Goal: Download file/media

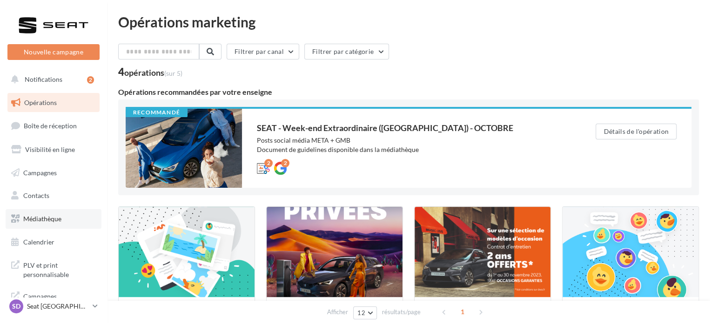
click at [40, 219] on span "Médiathèque" at bounding box center [42, 219] width 38 height 8
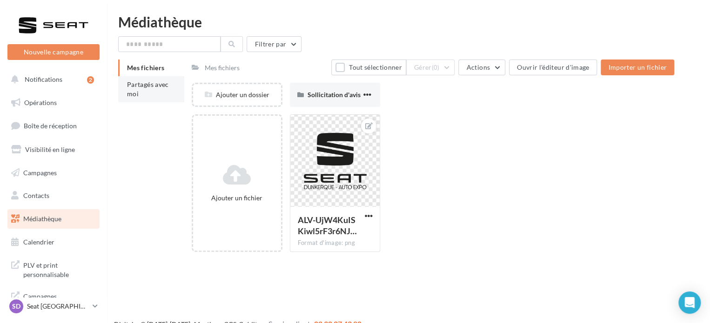
click at [163, 89] on li "Partagés avec moi" at bounding box center [151, 89] width 66 height 26
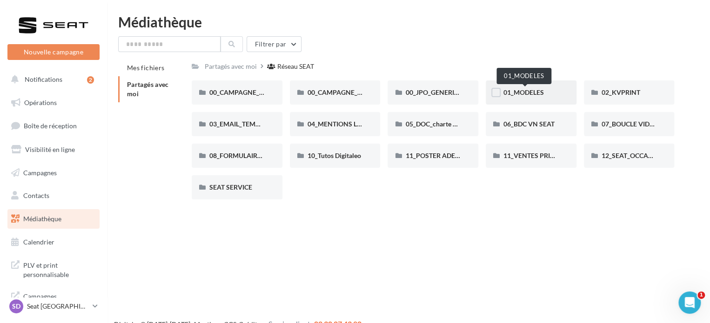
click at [521, 91] on span "01_MODELES" at bounding box center [523, 92] width 40 height 8
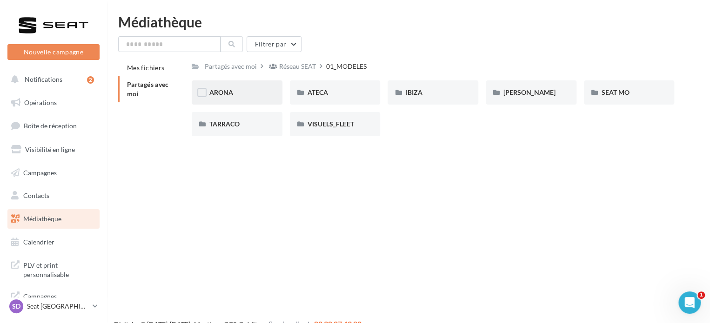
click at [220, 98] on div "ARONA" at bounding box center [237, 92] width 91 height 24
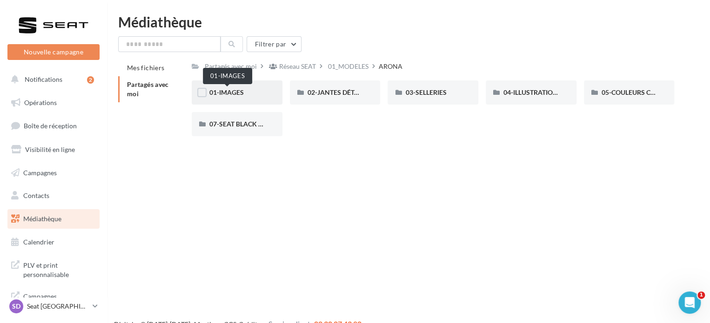
click at [229, 89] on span "01-IMAGES" at bounding box center [226, 92] width 34 height 8
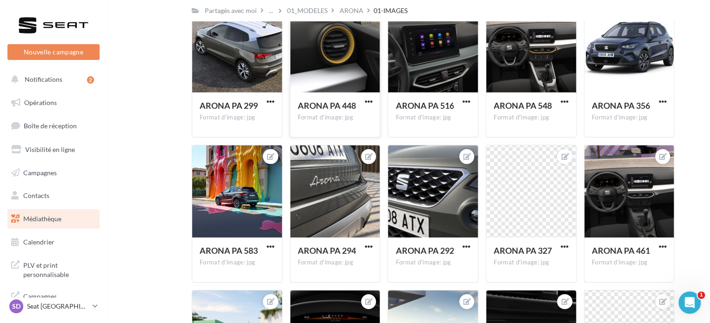
scroll to position [1388, 0]
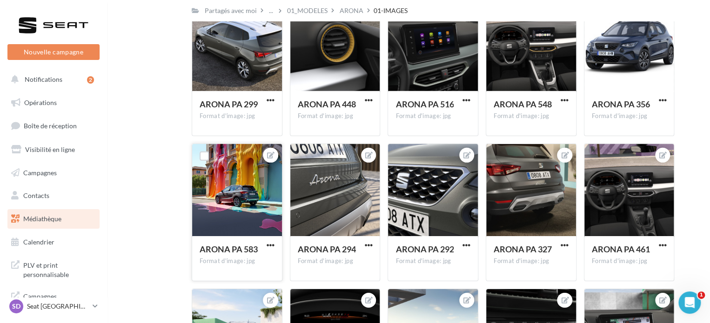
click at [265, 245] on button "button" at bounding box center [271, 245] width 12 height 9
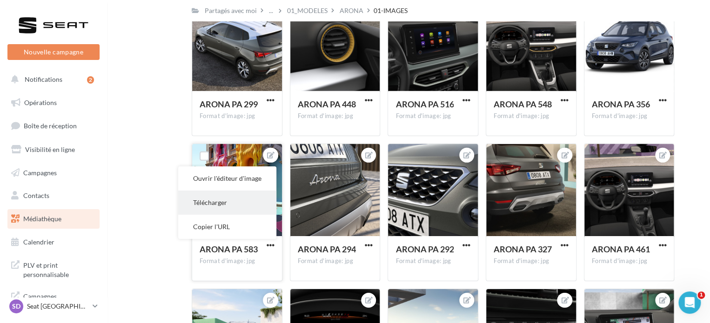
click at [224, 201] on button "Télécharger" at bounding box center [227, 203] width 98 height 24
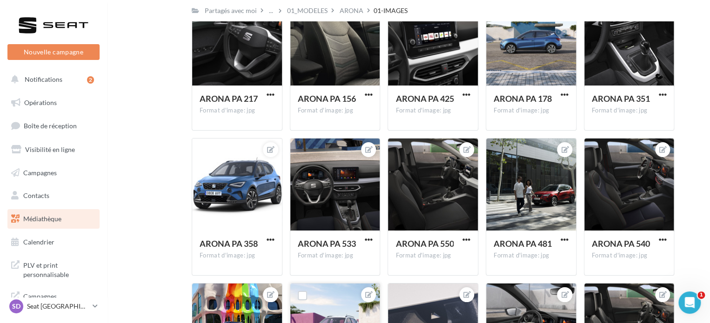
scroll to position [3571, 0]
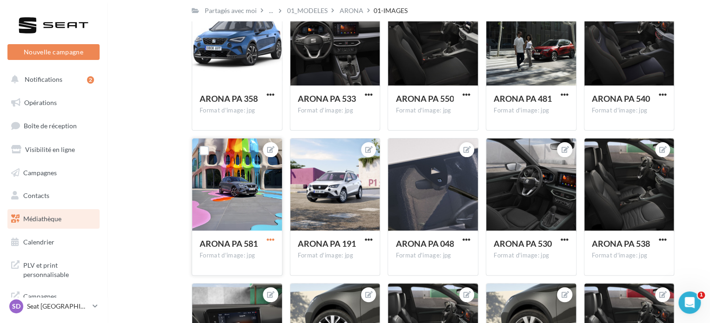
click at [268, 240] on span "button" at bounding box center [271, 240] width 8 height 8
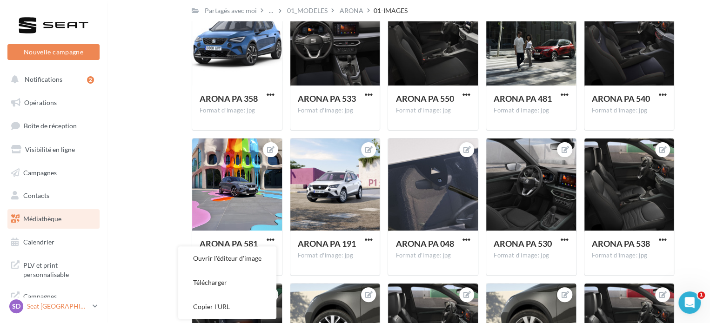
click at [45, 310] on p "Seat [GEOGRAPHIC_DATA]" at bounding box center [58, 306] width 62 height 9
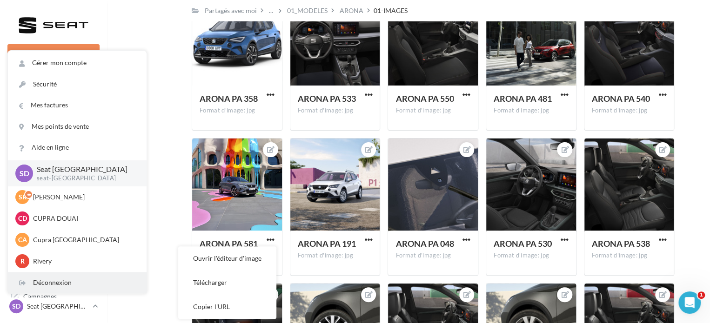
click at [43, 276] on div "Déconnexion" at bounding box center [77, 283] width 139 height 21
